Goal: Information Seeking & Learning: Find specific fact

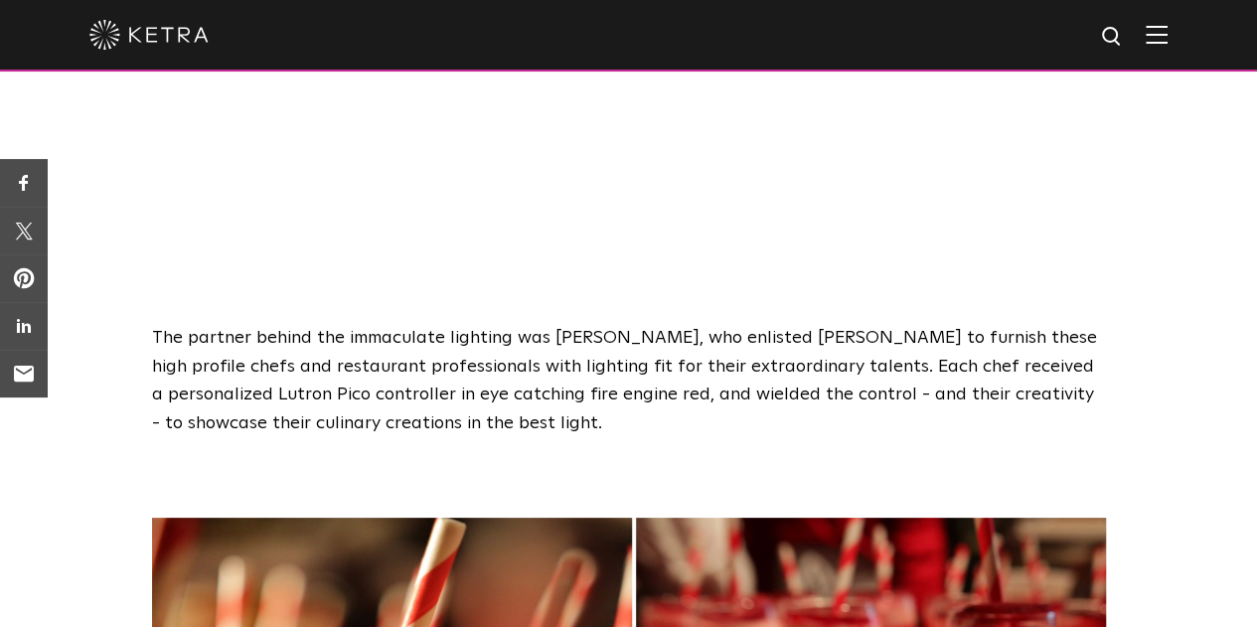
scroll to position [994, 0]
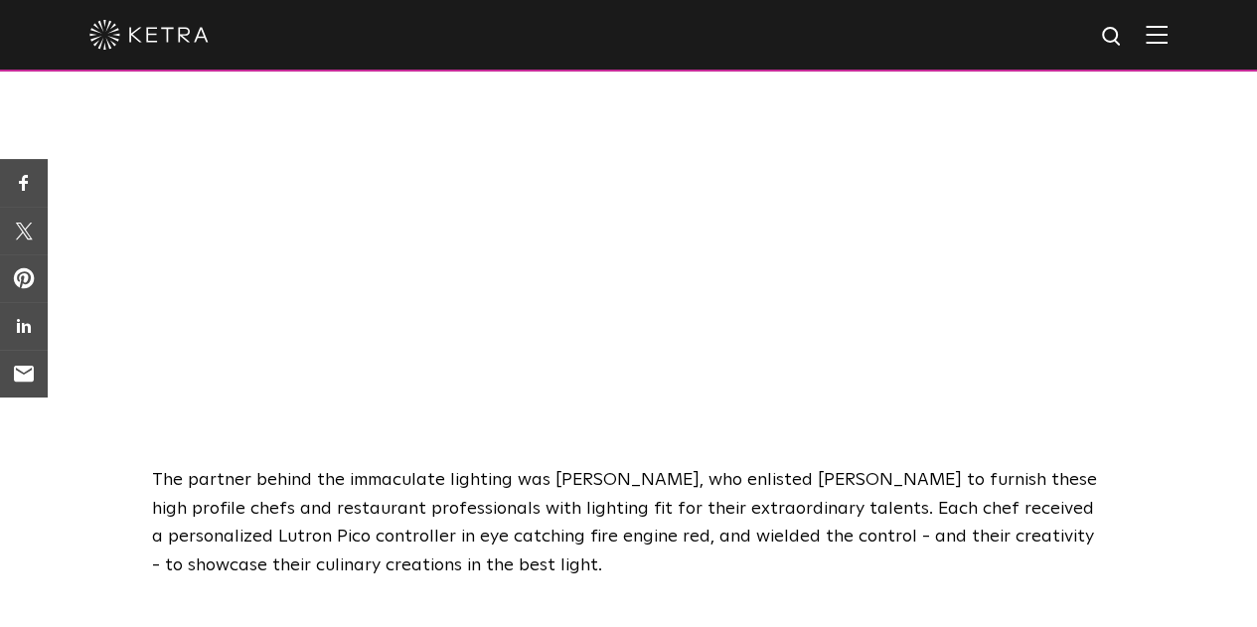
click at [1123, 45] on img at bounding box center [1112, 37] width 25 height 25
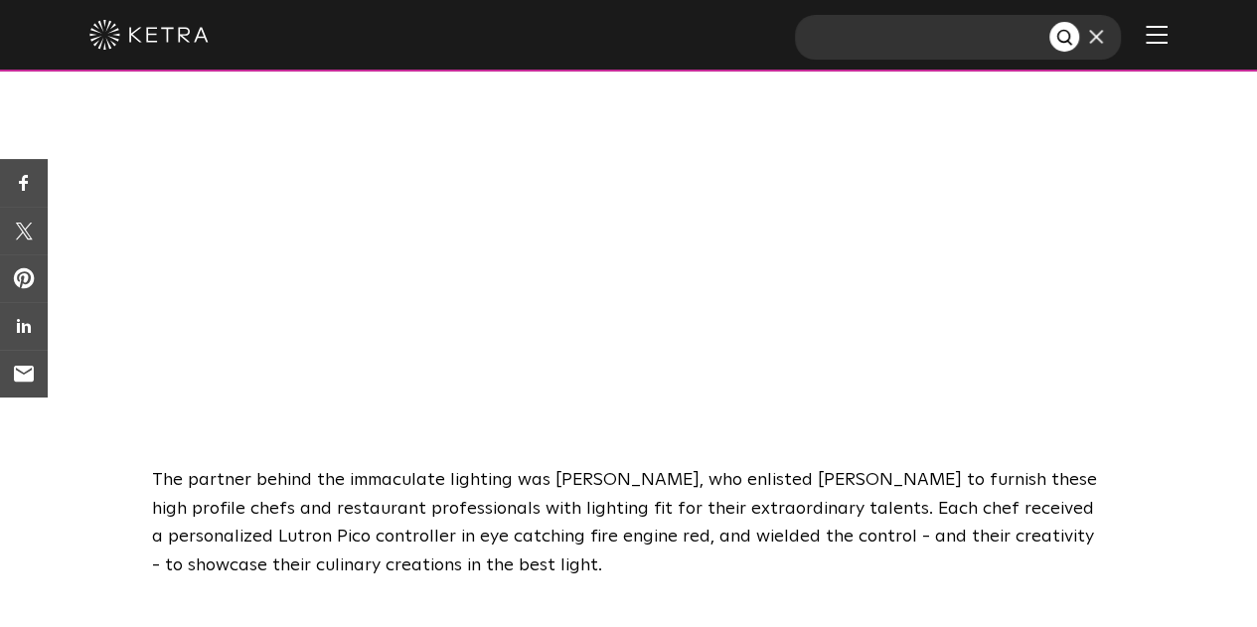
paste input "Children’s [GEOGRAPHIC_DATA]"
type input "Children’s [GEOGRAPHIC_DATA]"
click at [1050, 22] on button "Search" at bounding box center [1065, 37] width 30 height 30
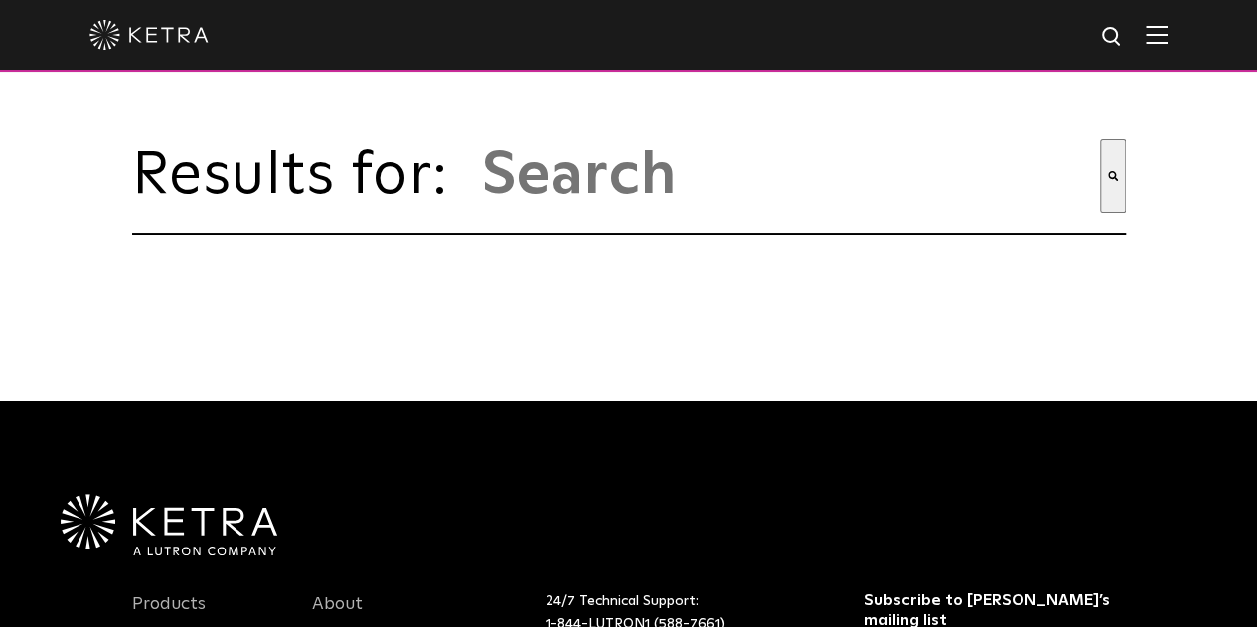
type input "children’s [GEOGRAPHIC_DATA]"
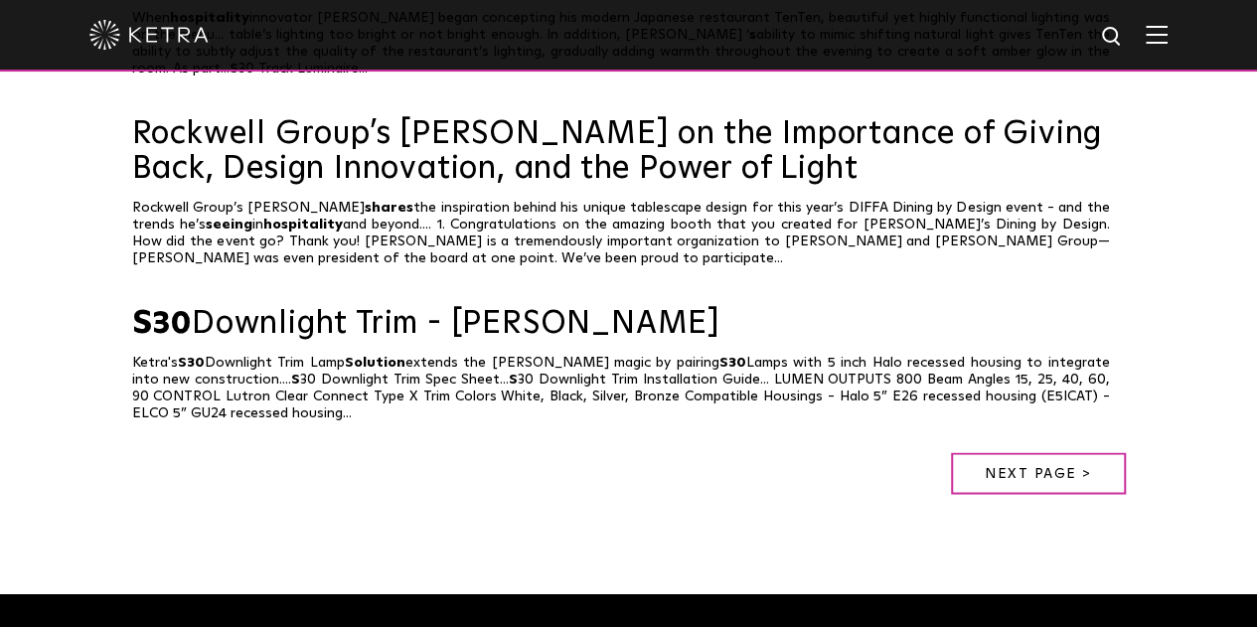
scroll to position [1690, 0]
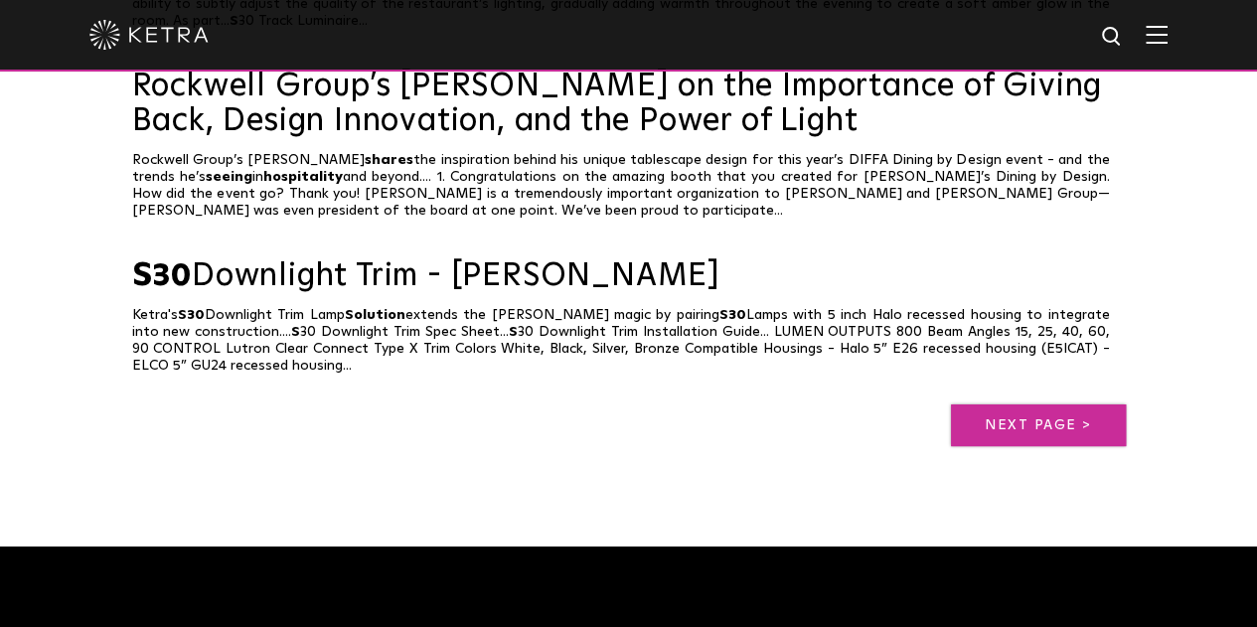
click at [989, 405] on link "Next page >" at bounding box center [1038, 426] width 175 height 42
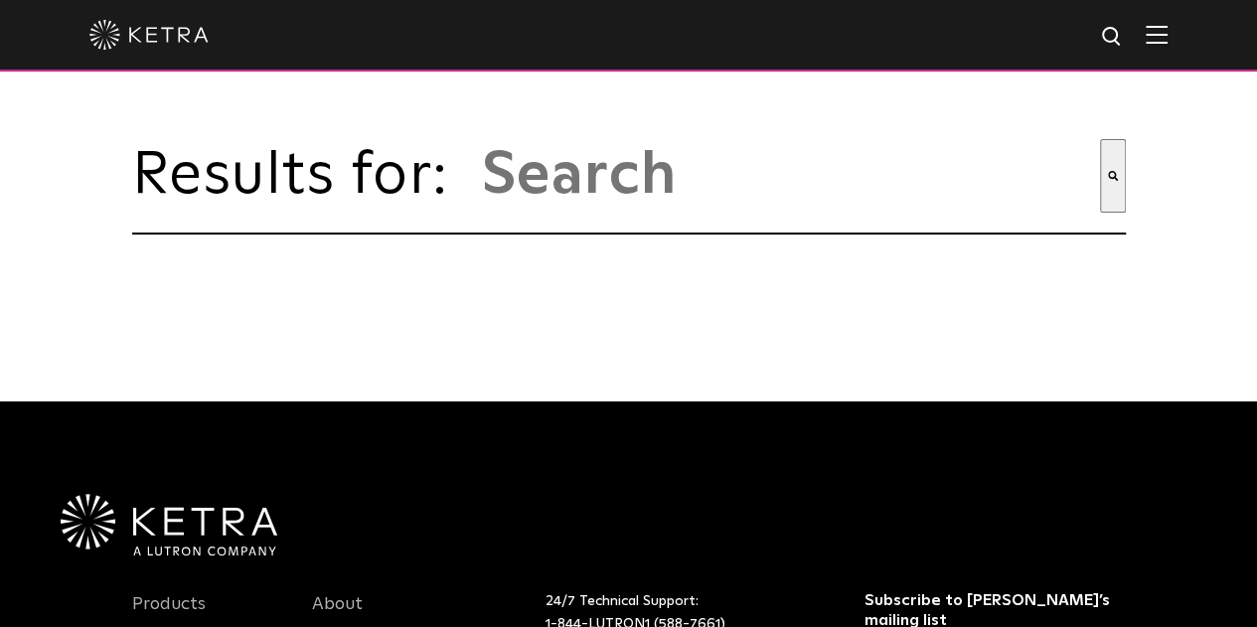
type input "children’s [GEOGRAPHIC_DATA]"
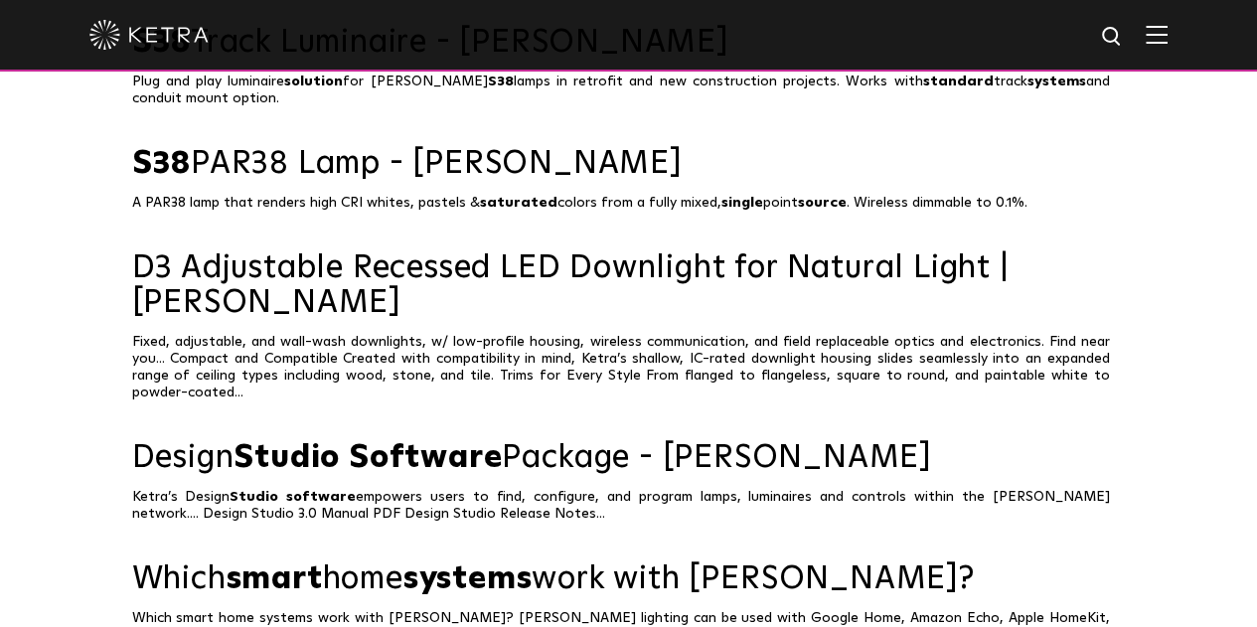
scroll to position [497, 0]
